Goal: Check status: Check status

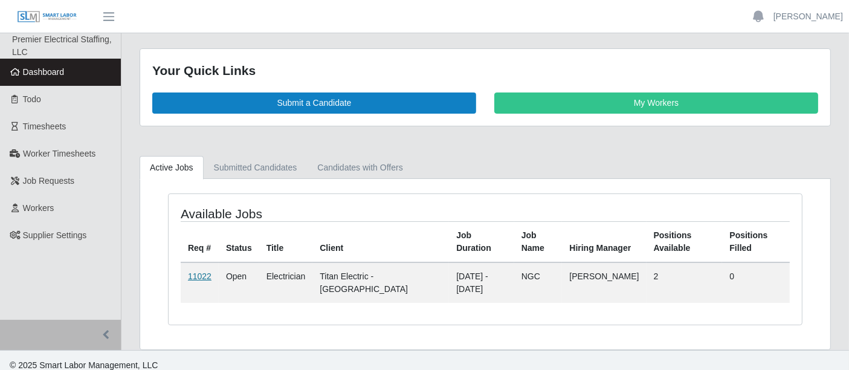
click at [193, 273] on link "11022" at bounding box center [200, 276] width 24 height 10
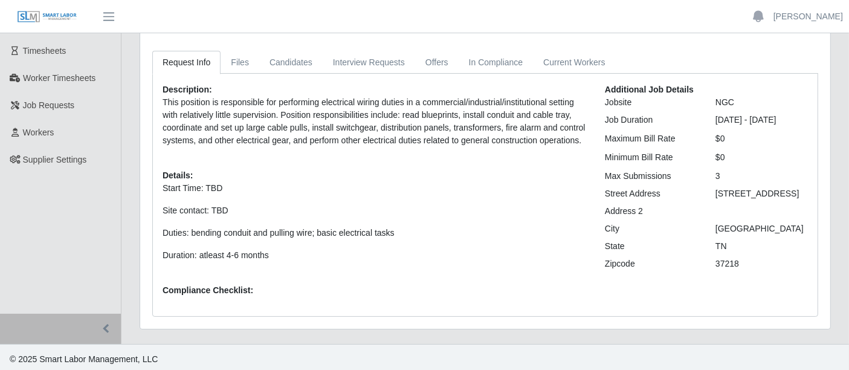
scroll to position [77, 0]
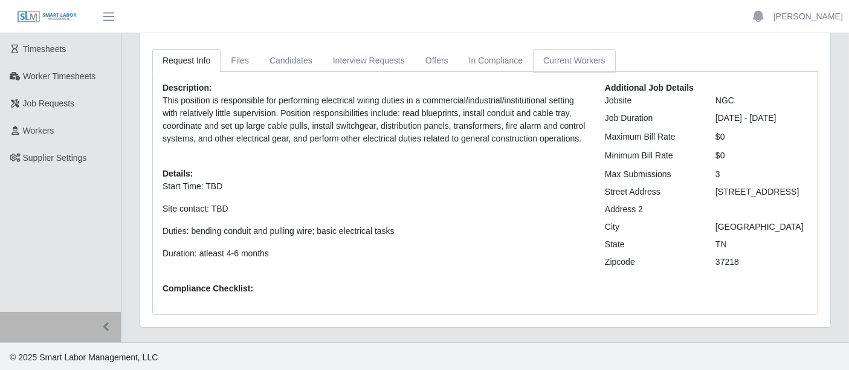
click at [574, 49] on link "Current Workers" at bounding box center [574, 61] width 82 height 24
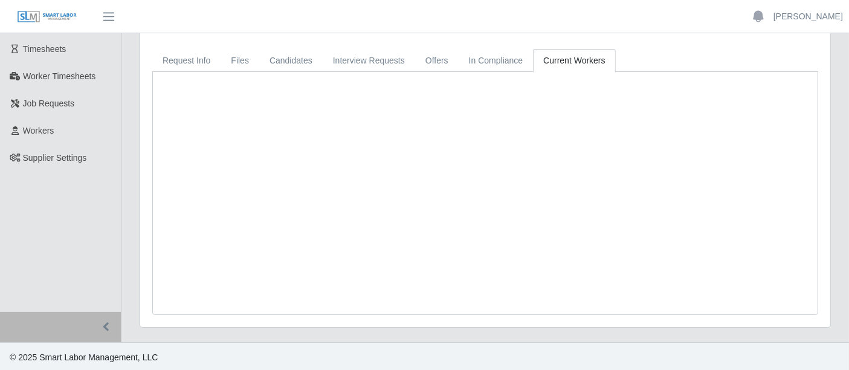
scroll to position [0, 0]
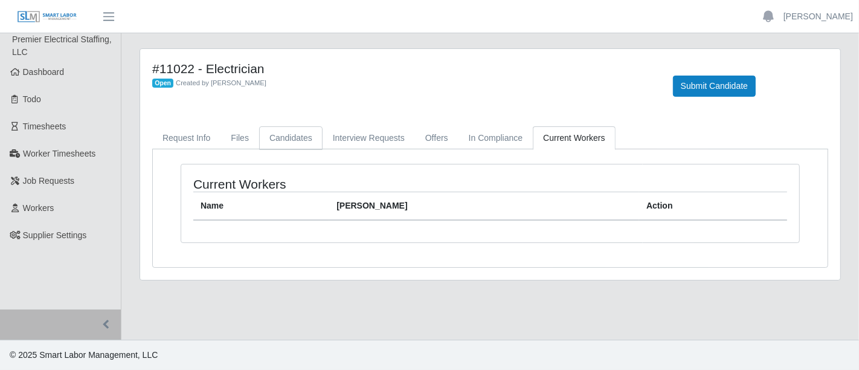
click at [259, 133] on link "Candidates" at bounding box center [290, 138] width 63 height 24
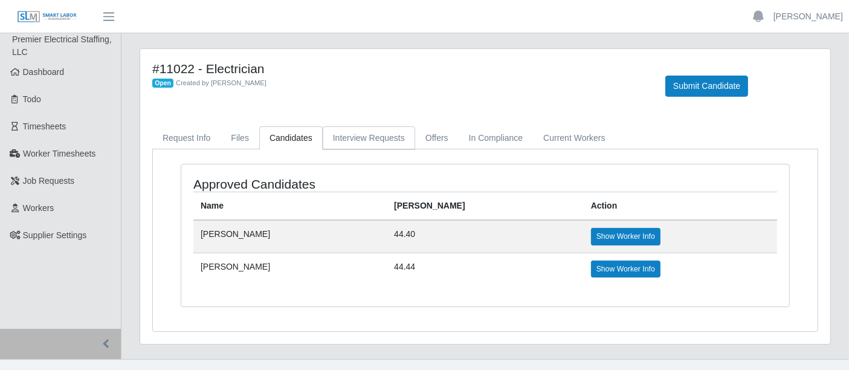
click at [344, 138] on link "Interview Requests" at bounding box center [369, 138] width 92 height 24
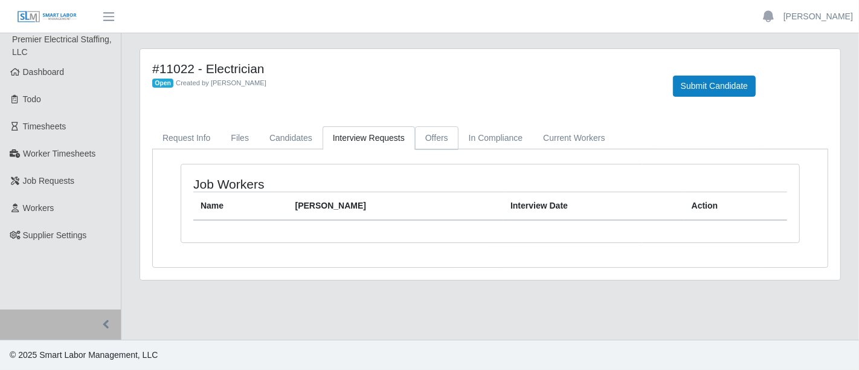
click at [445, 138] on link "Offers" at bounding box center [436, 138] width 43 height 24
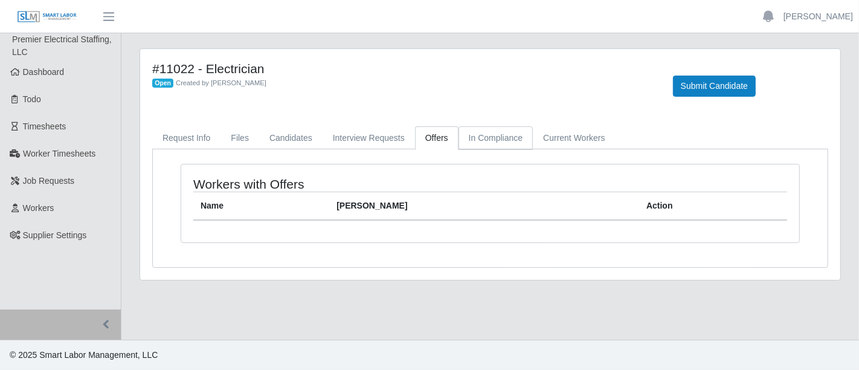
click at [478, 137] on link "In Compliance" at bounding box center [495, 138] width 75 height 24
click at [552, 134] on link "Current Workers" at bounding box center [574, 138] width 82 height 24
click at [281, 135] on link "Candidates" at bounding box center [290, 138] width 63 height 24
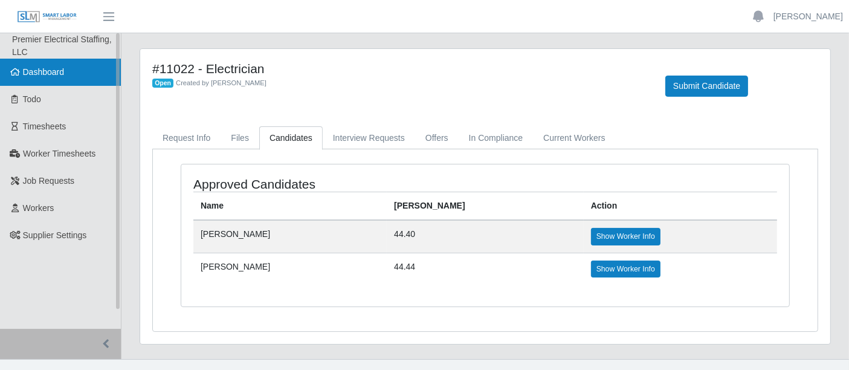
click at [45, 73] on span "Dashboard" at bounding box center [44, 72] width 42 height 10
